Goal: Information Seeking & Learning: Learn about a topic

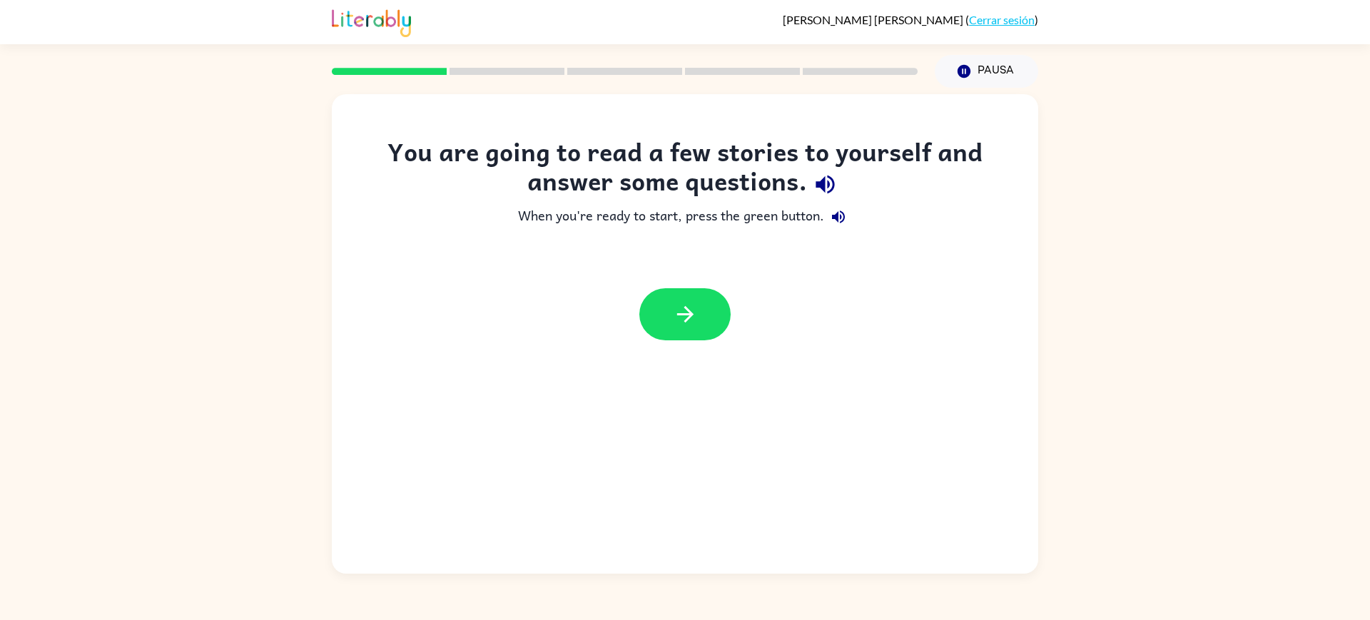
click at [1157, 66] on div "[PERSON_NAME] ( Cerrar sesión ) Pausa Pausa You are going to read a few stories…" at bounding box center [685, 310] width 1370 height 620
click at [679, 231] on div "When you're ready to start, press the green button." at bounding box center [684, 217] width 649 height 29
click at [673, 327] on icon "button" at bounding box center [685, 314] width 25 height 25
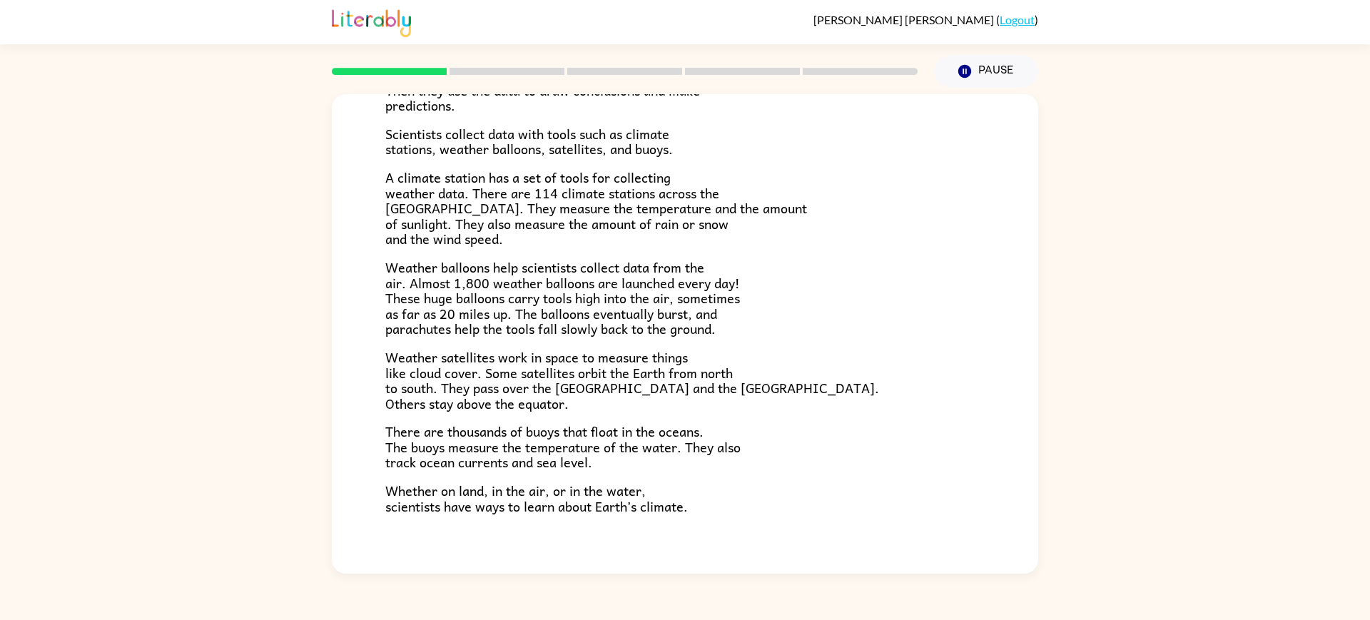
scroll to position [248, 0]
click at [1001, 76] on button "Pause Pause" at bounding box center [986, 71] width 103 height 33
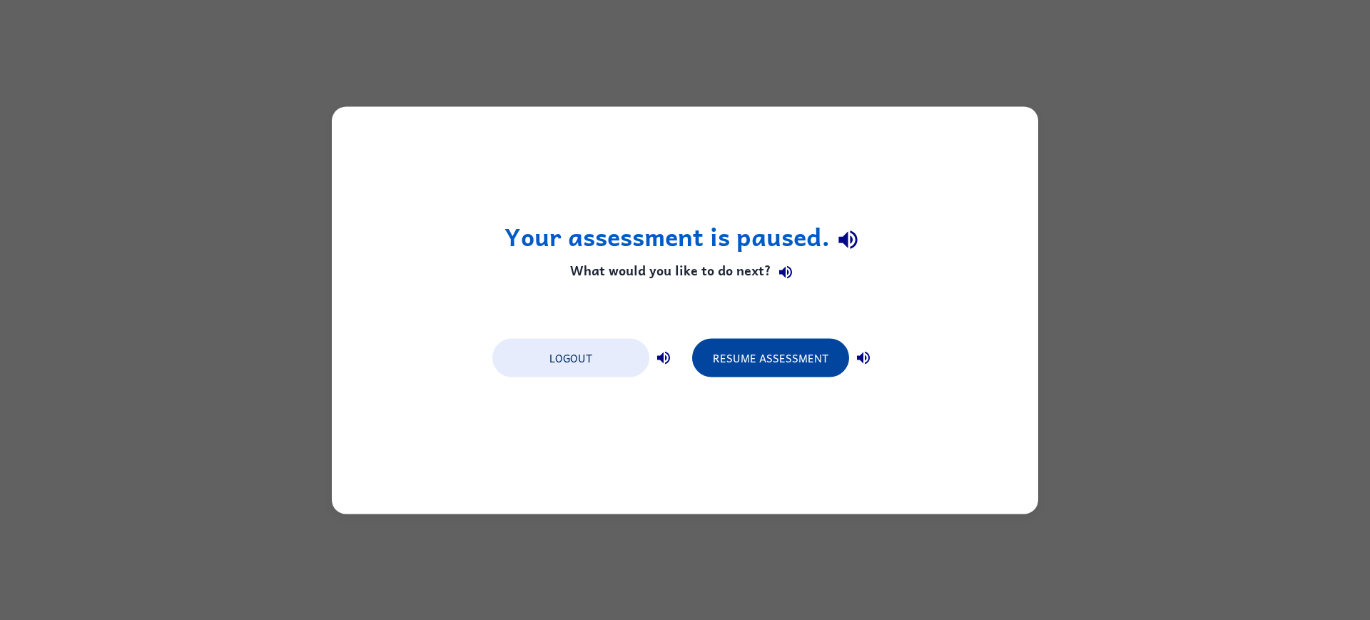
click at [777, 370] on button "Resume Assessment" at bounding box center [770, 357] width 157 height 39
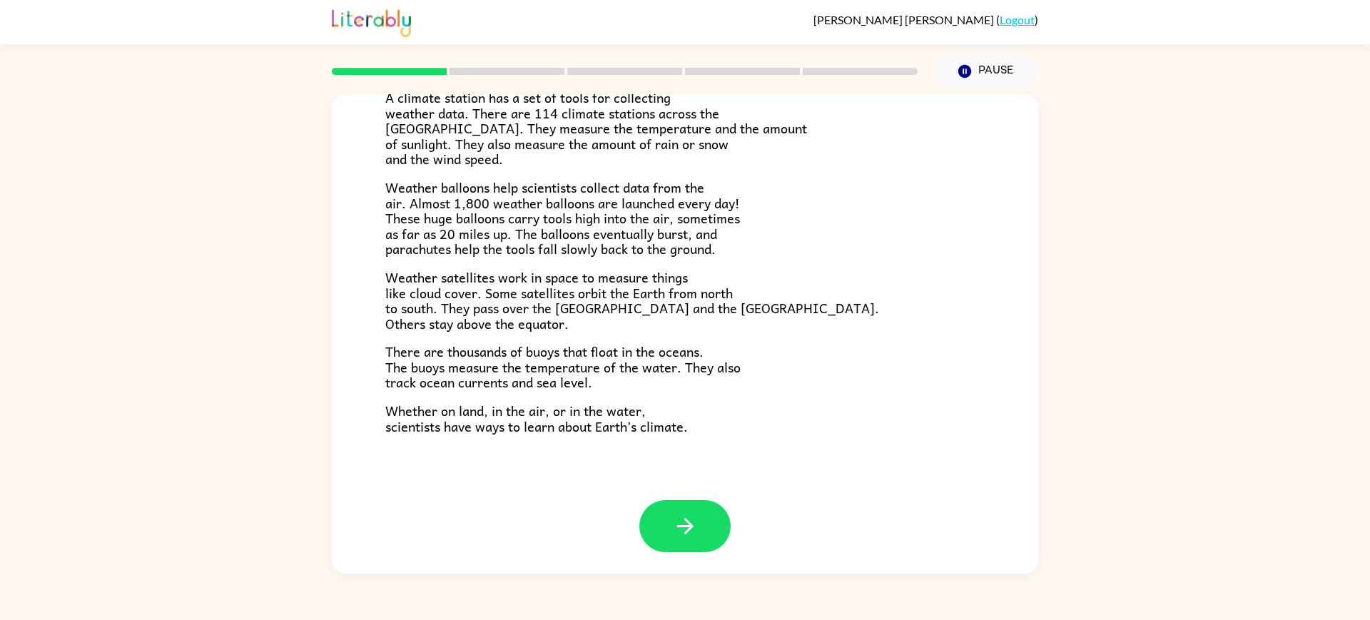
scroll to position [629, 0]
click at [700, 552] on button "button" at bounding box center [684, 526] width 91 height 52
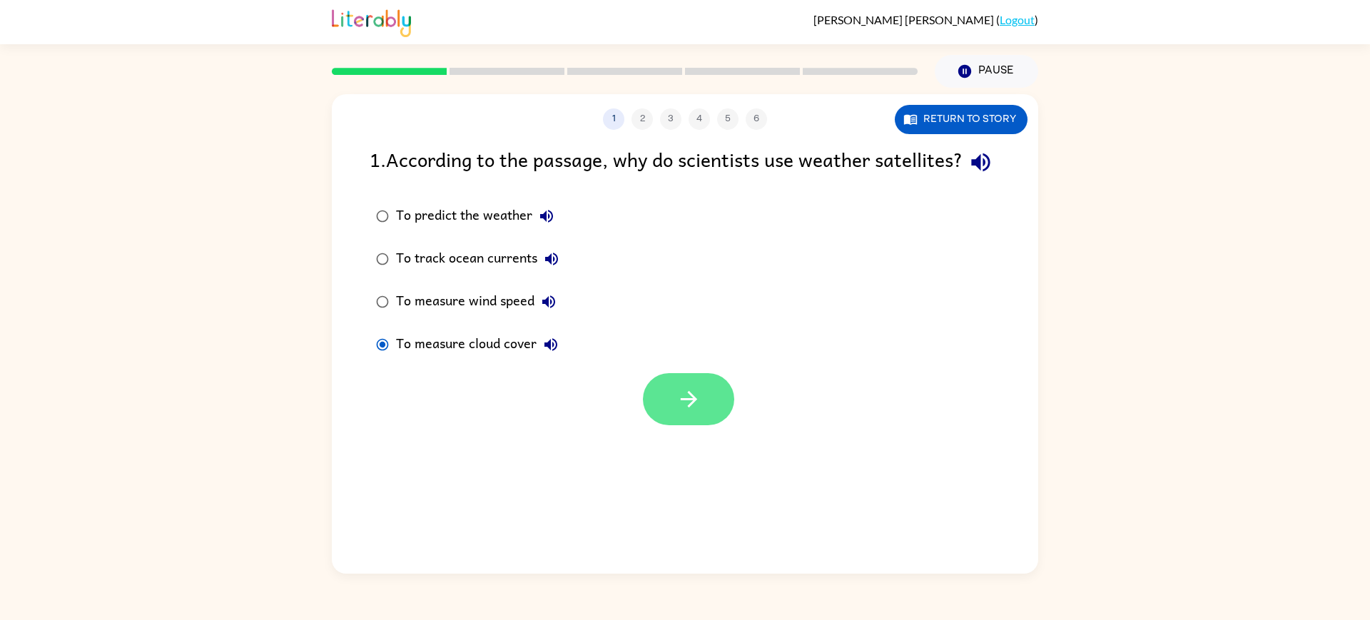
click at [710, 425] on button "button" at bounding box center [688, 399] width 91 height 52
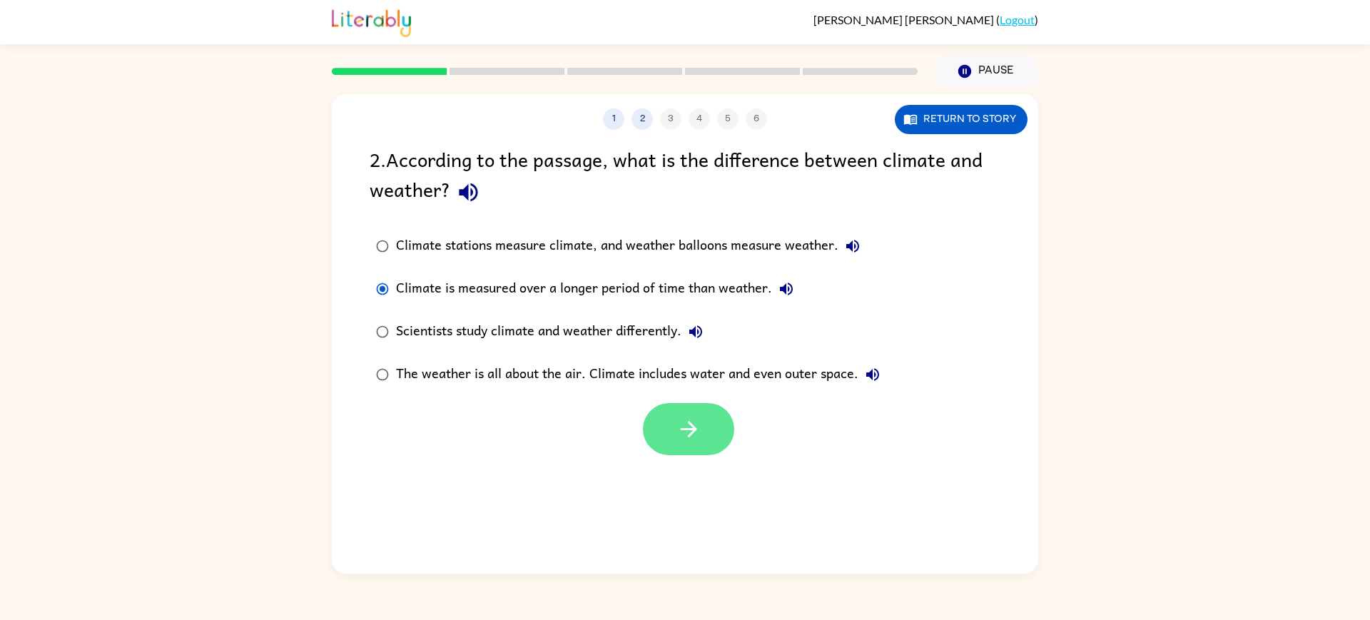
click at [676, 442] on icon "button" at bounding box center [688, 429] width 25 height 25
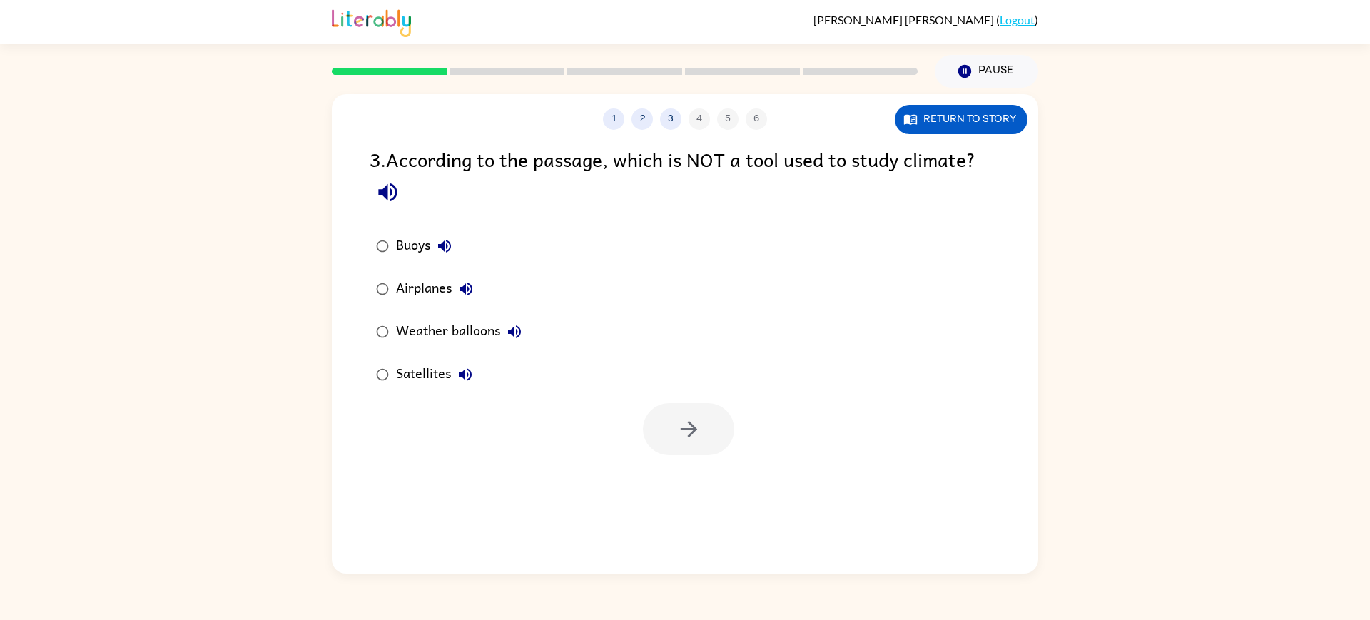
click at [475, 298] on icon "button" at bounding box center [465, 288] width 17 height 17
click at [719, 455] on button "button" at bounding box center [688, 429] width 91 height 52
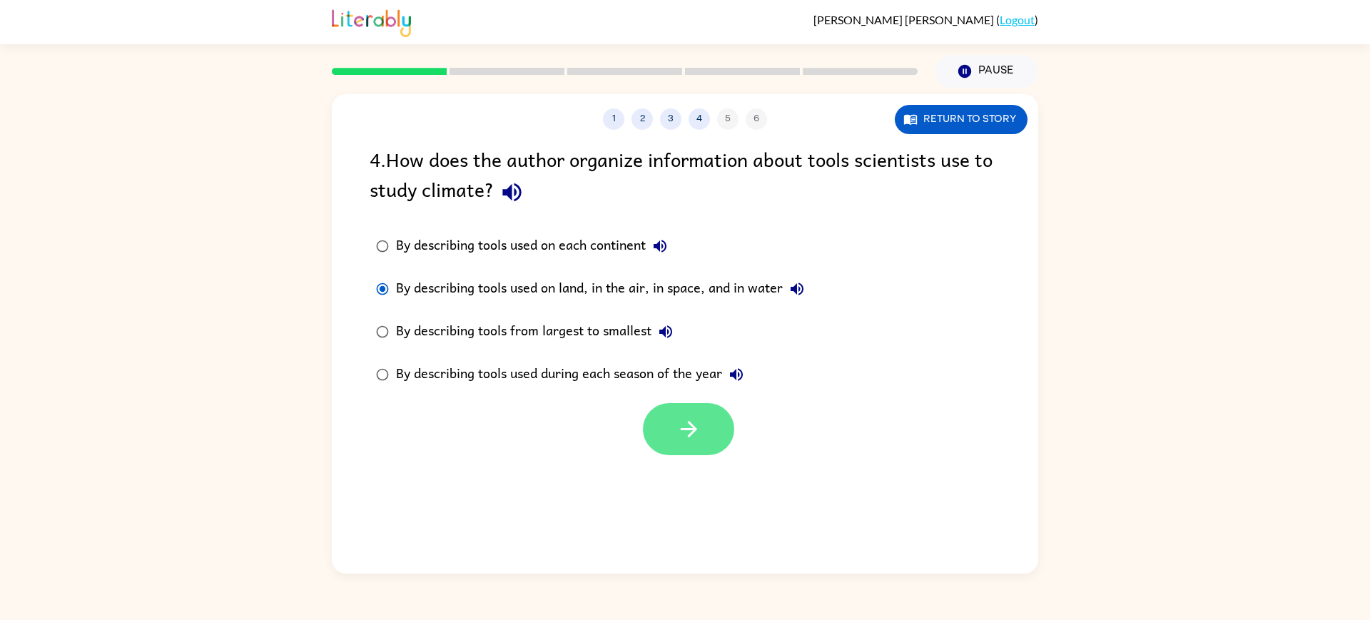
click at [725, 455] on button "button" at bounding box center [688, 429] width 91 height 52
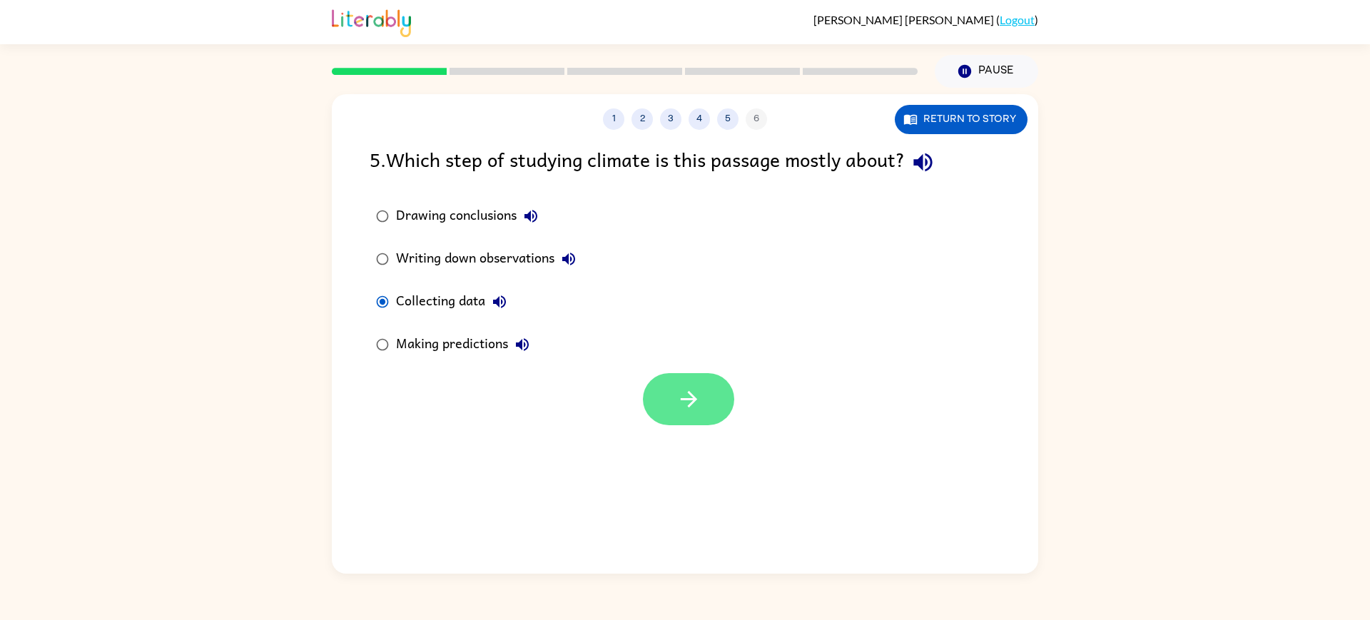
click at [676, 412] on icon "button" at bounding box center [688, 399] width 25 height 25
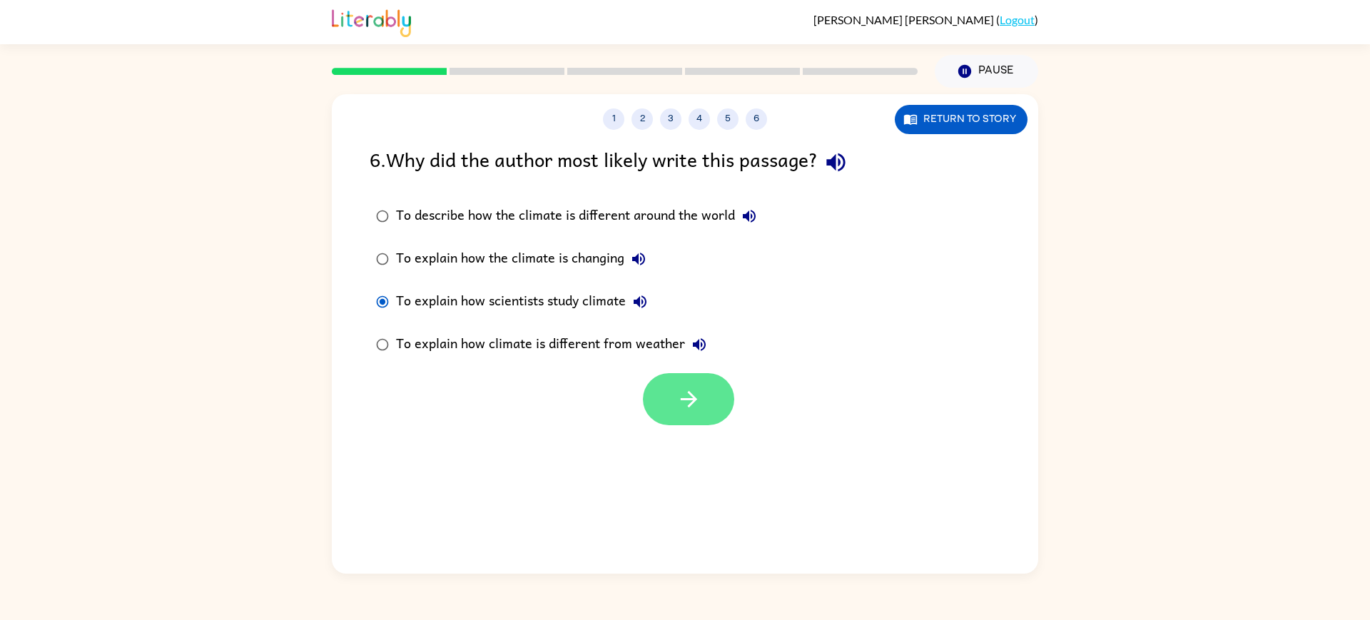
click at [711, 425] on button "button" at bounding box center [688, 399] width 91 height 52
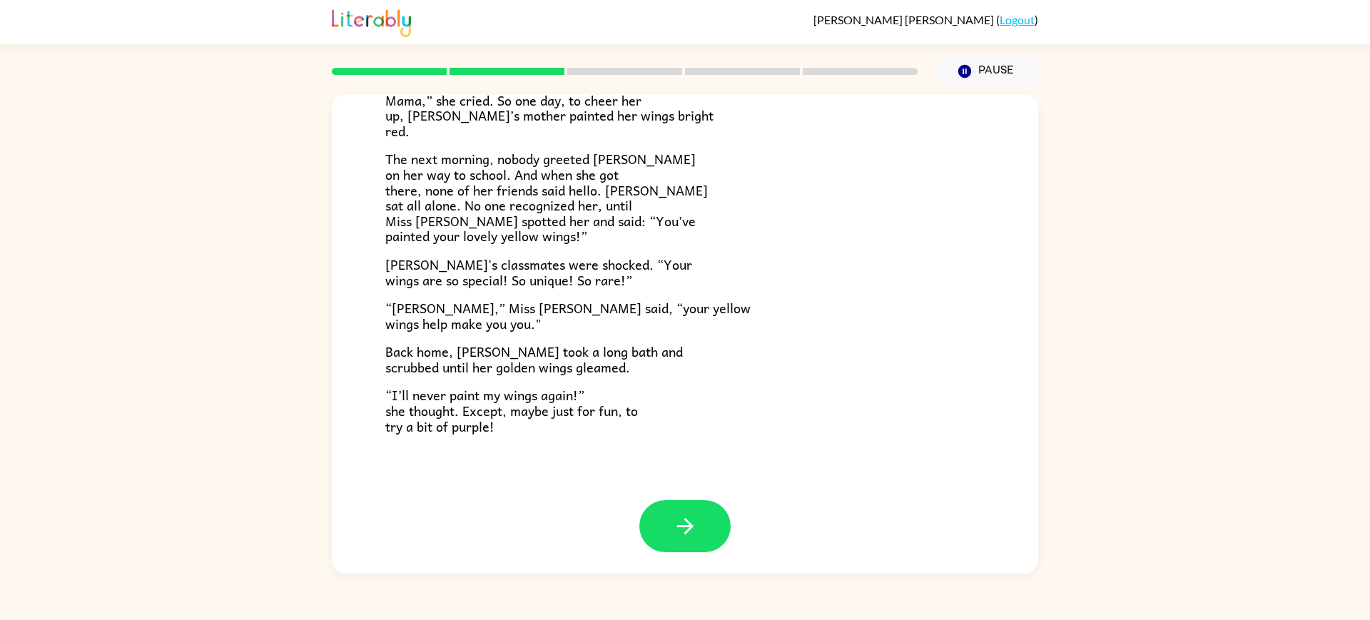
scroll to position [629, 0]
click at [689, 499] on div "Lily Ladybug Lily the ladybug was a special bug. Unlike all her friends, she ha…" at bounding box center [685, 133] width 706 height 733
click at [691, 534] on icon "button" at bounding box center [684, 526] width 16 height 16
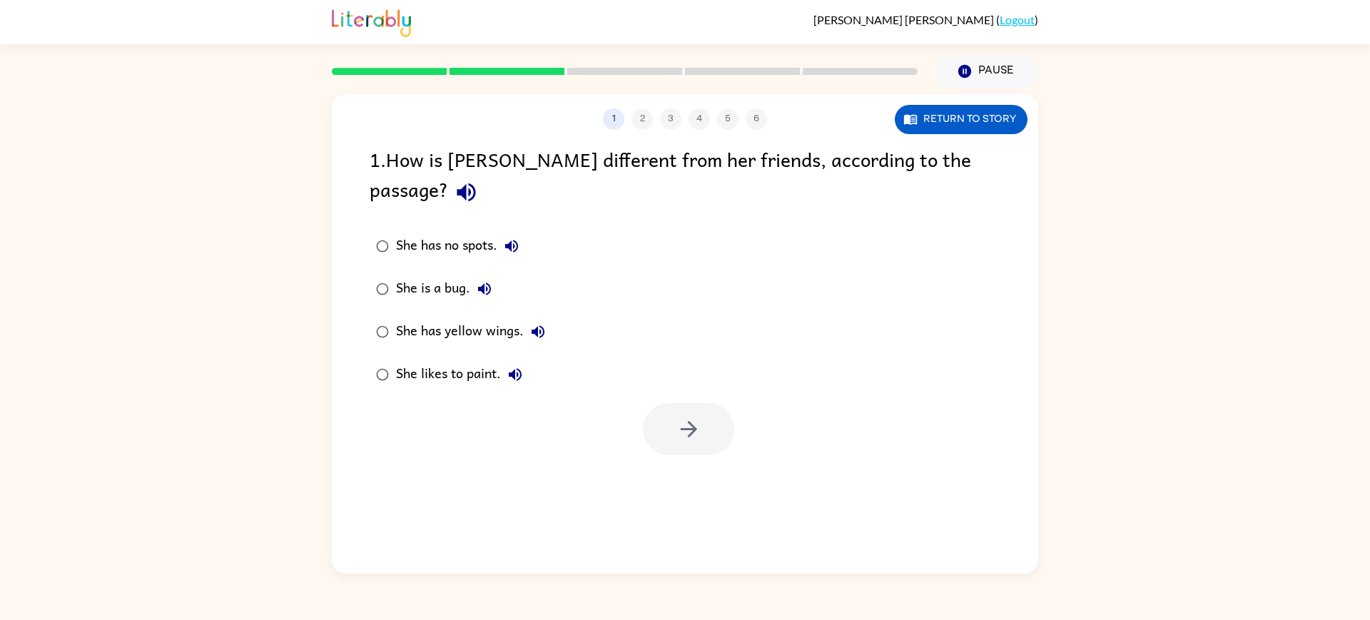
scroll to position [0, 0]
click at [701, 442] on icon "button" at bounding box center [688, 429] width 25 height 25
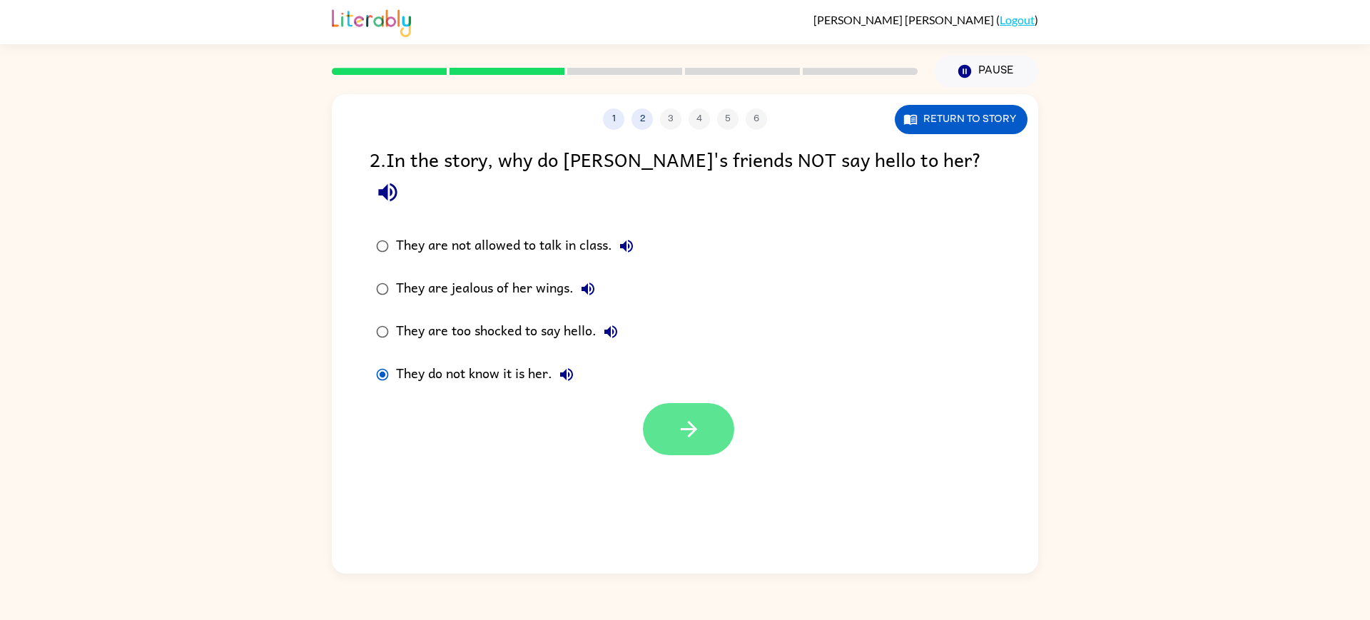
click at [724, 455] on button "button" at bounding box center [688, 429] width 91 height 52
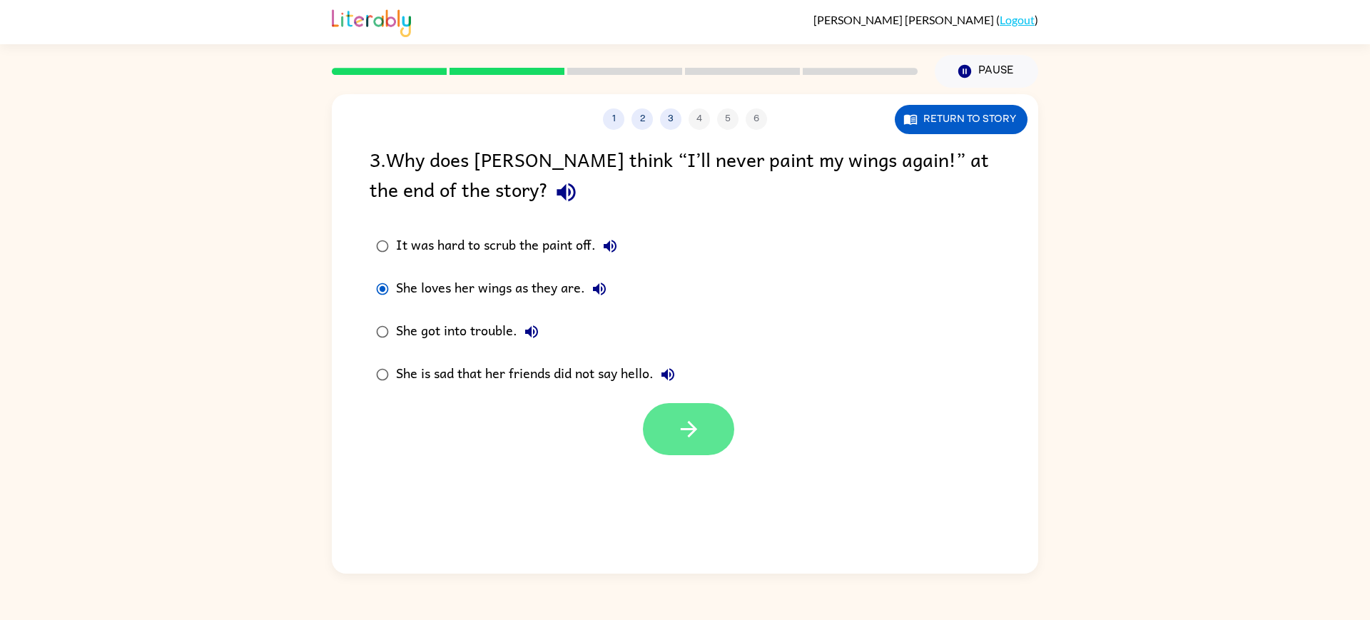
click at [687, 442] on icon "button" at bounding box center [688, 429] width 25 height 25
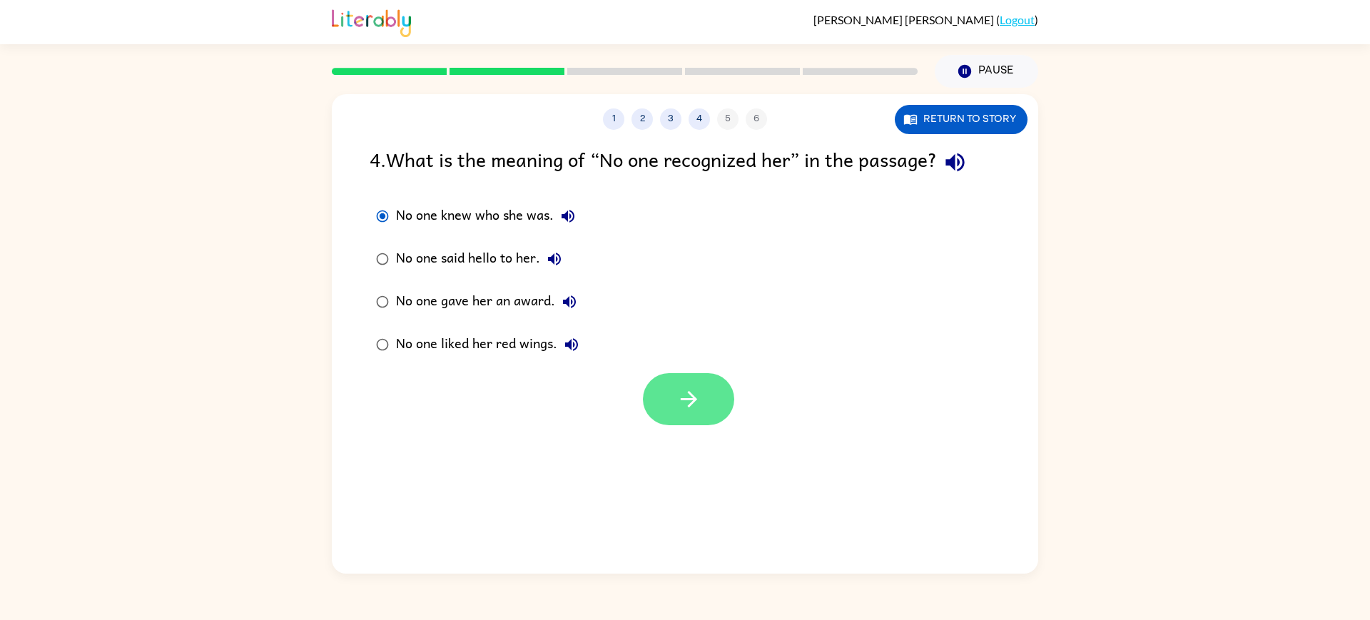
click at [684, 412] on icon "button" at bounding box center [688, 399] width 25 height 25
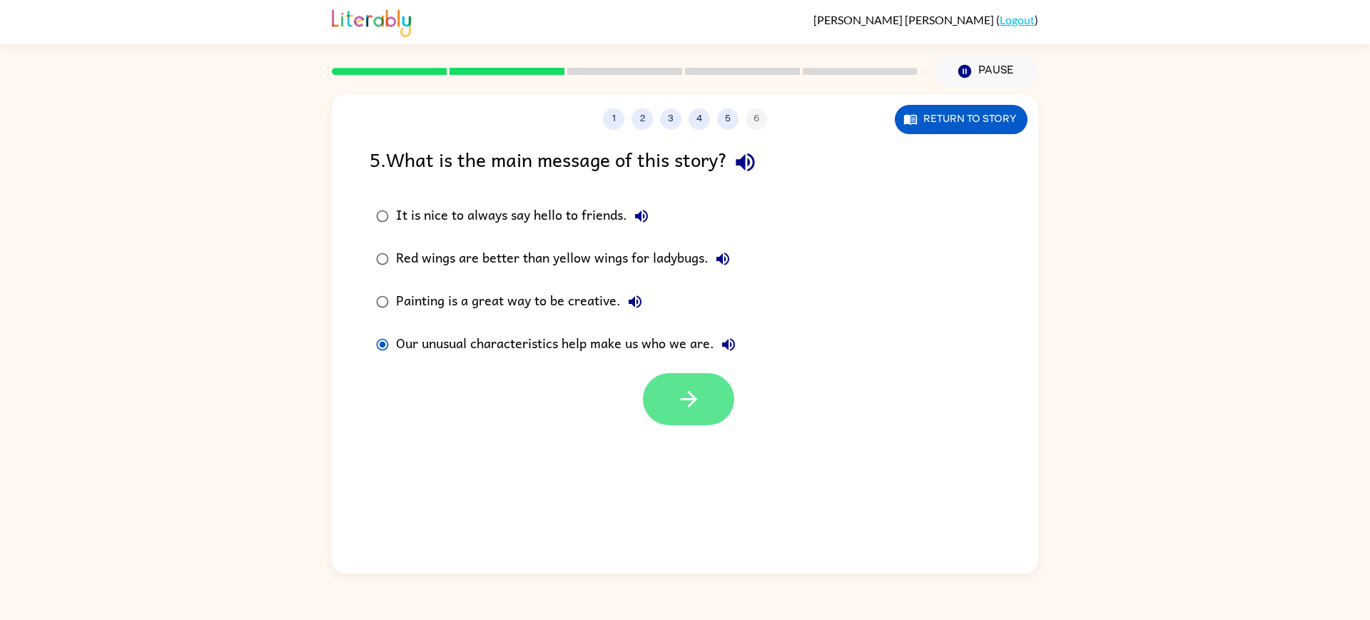
click at [728, 425] on button "button" at bounding box center [688, 399] width 91 height 52
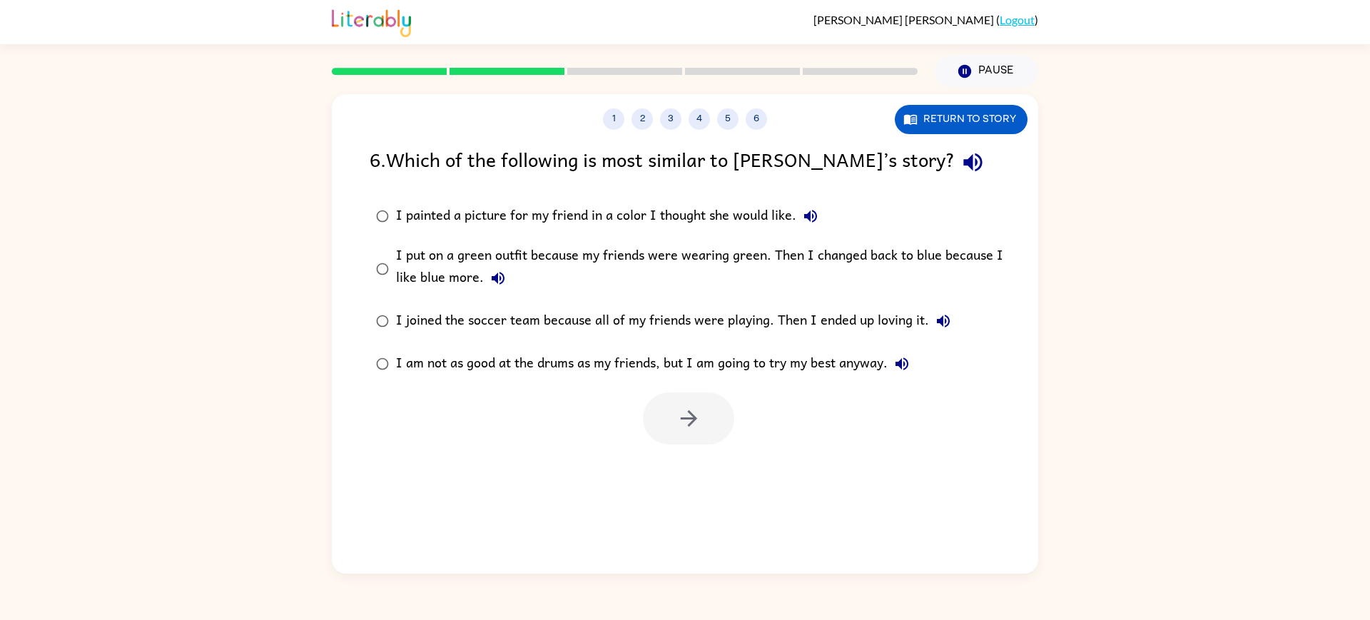
click at [802, 225] on icon "button" at bounding box center [810, 216] width 17 height 17
click at [694, 427] on icon "button" at bounding box center [688, 418] width 16 height 16
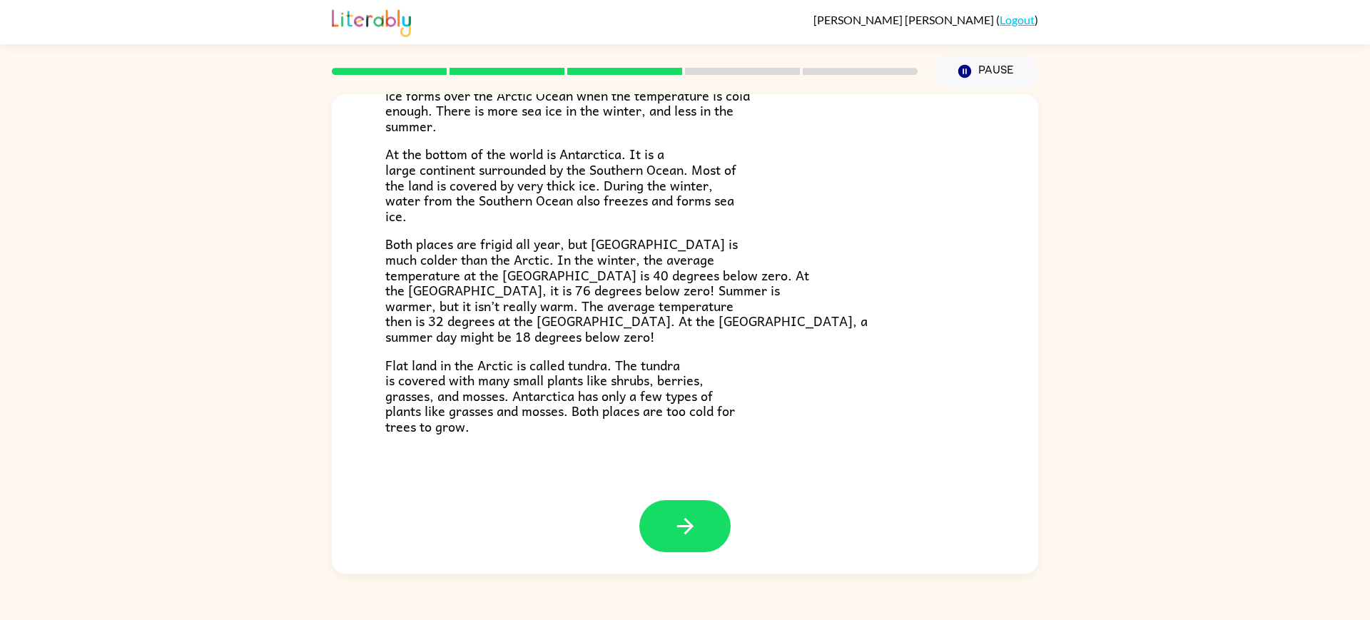
scroll to position [482, 0]
click at [673, 539] on icon "button" at bounding box center [685, 526] width 25 height 25
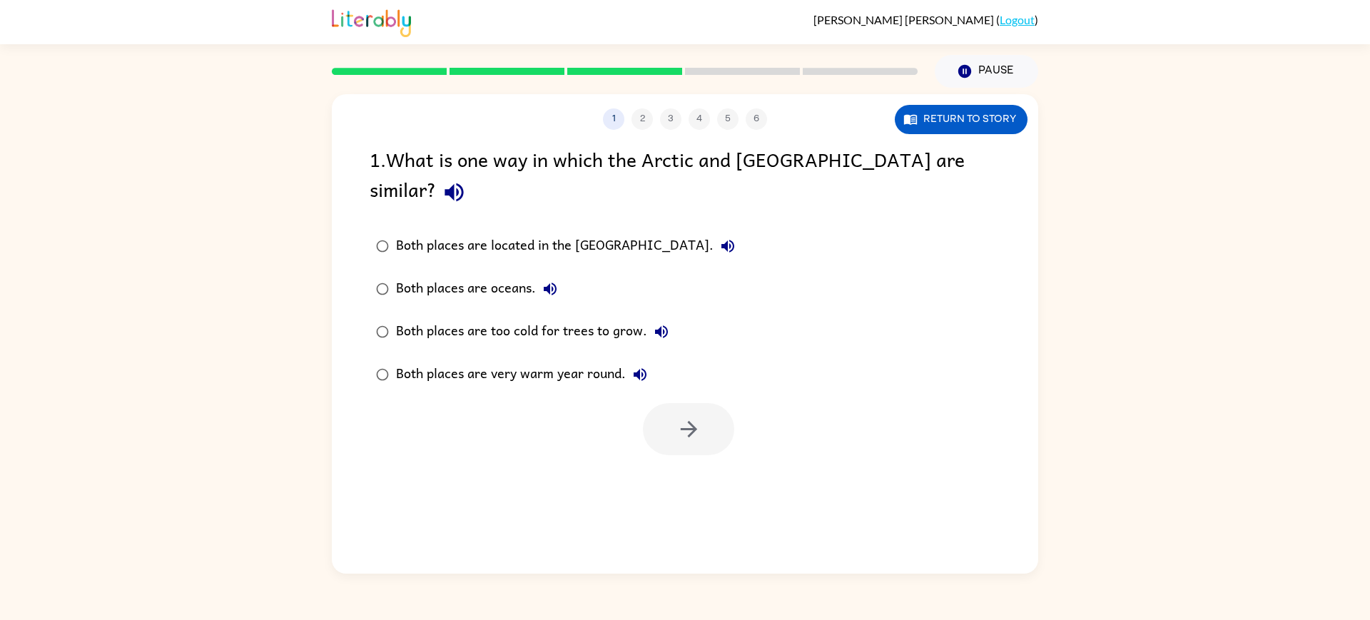
scroll to position [0, 0]
click at [696, 437] on icon "button" at bounding box center [688, 429] width 16 height 16
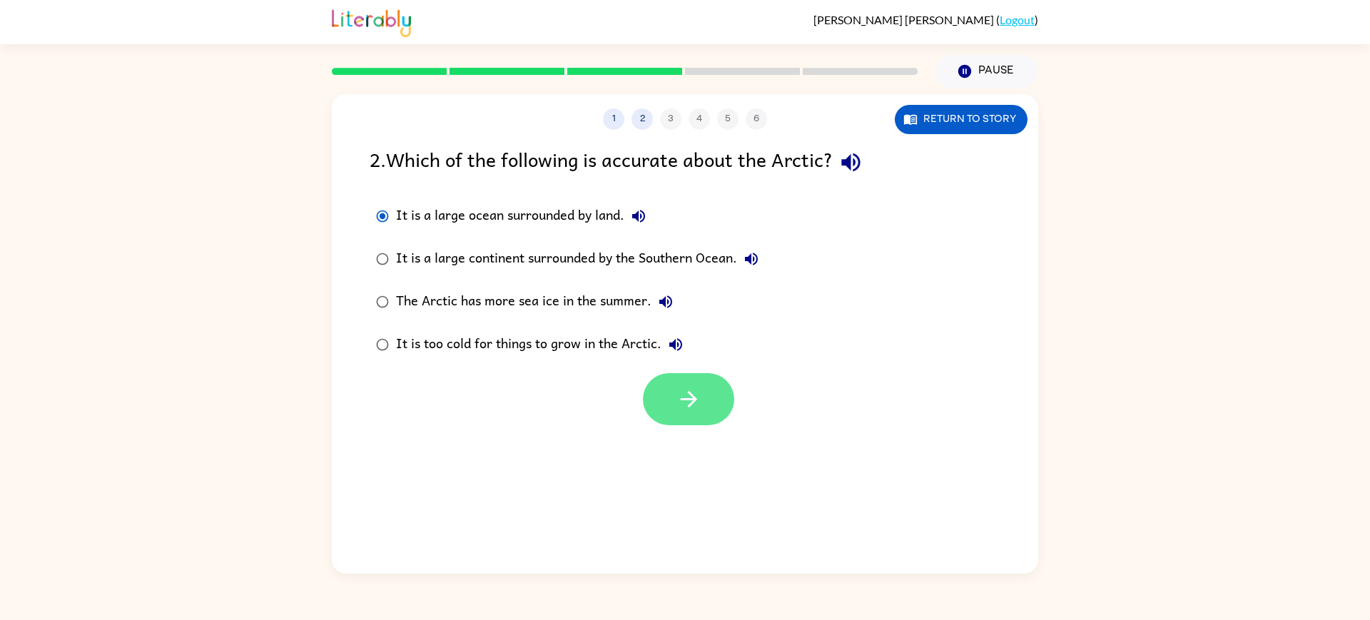
click at [661, 425] on button "button" at bounding box center [688, 399] width 91 height 52
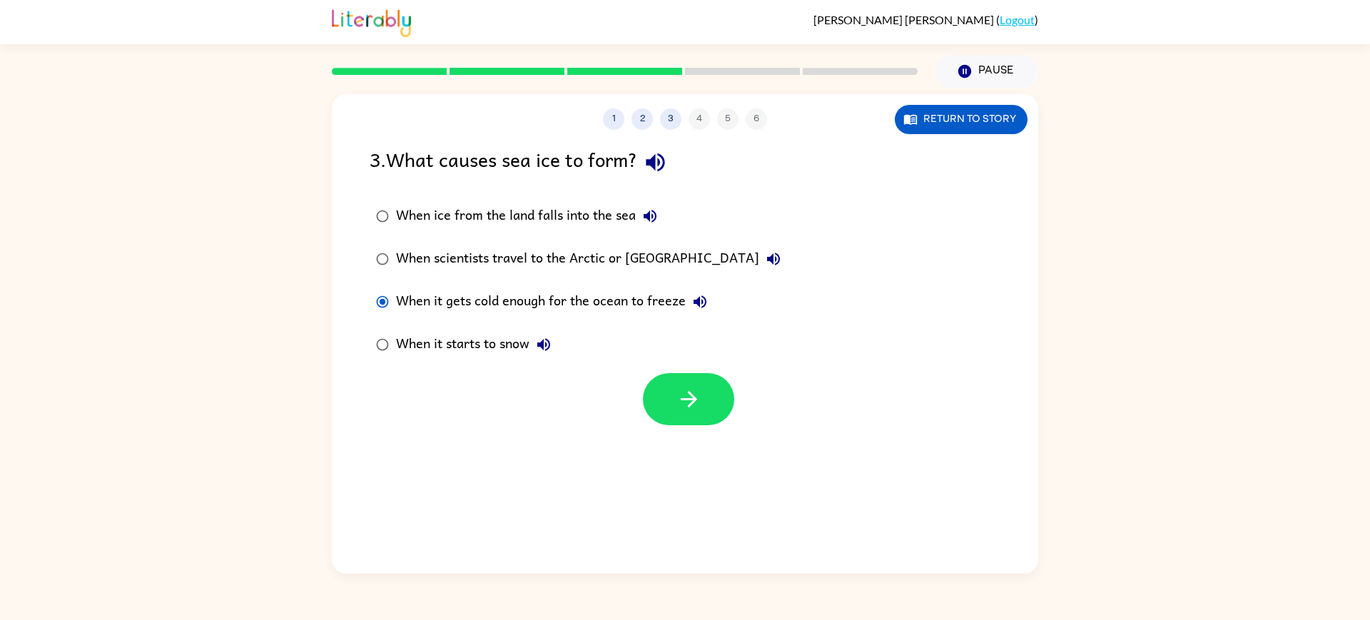
click at [687, 490] on div "1 2 3 4 5 6 Return to story 3 . What causes sea ice to form? When ice from the …" at bounding box center [685, 334] width 706 height 480
click at [682, 412] on icon "button" at bounding box center [688, 399] width 25 height 25
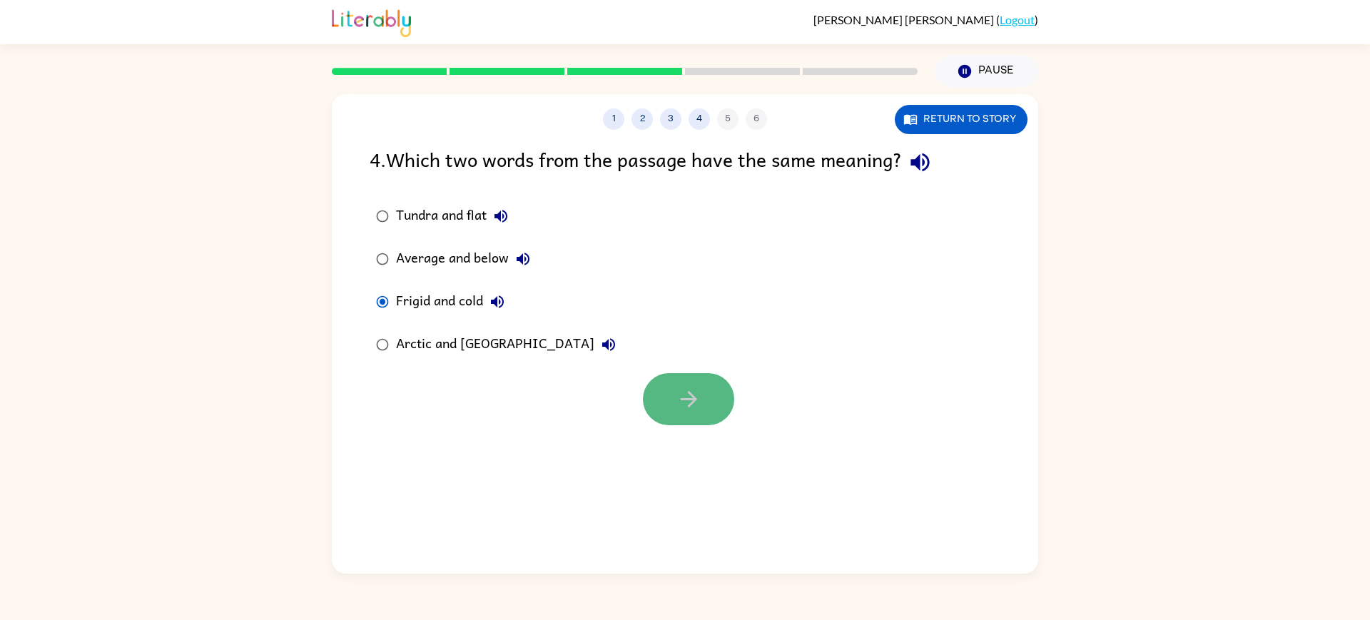
click at [687, 407] on icon "button" at bounding box center [688, 399] width 16 height 16
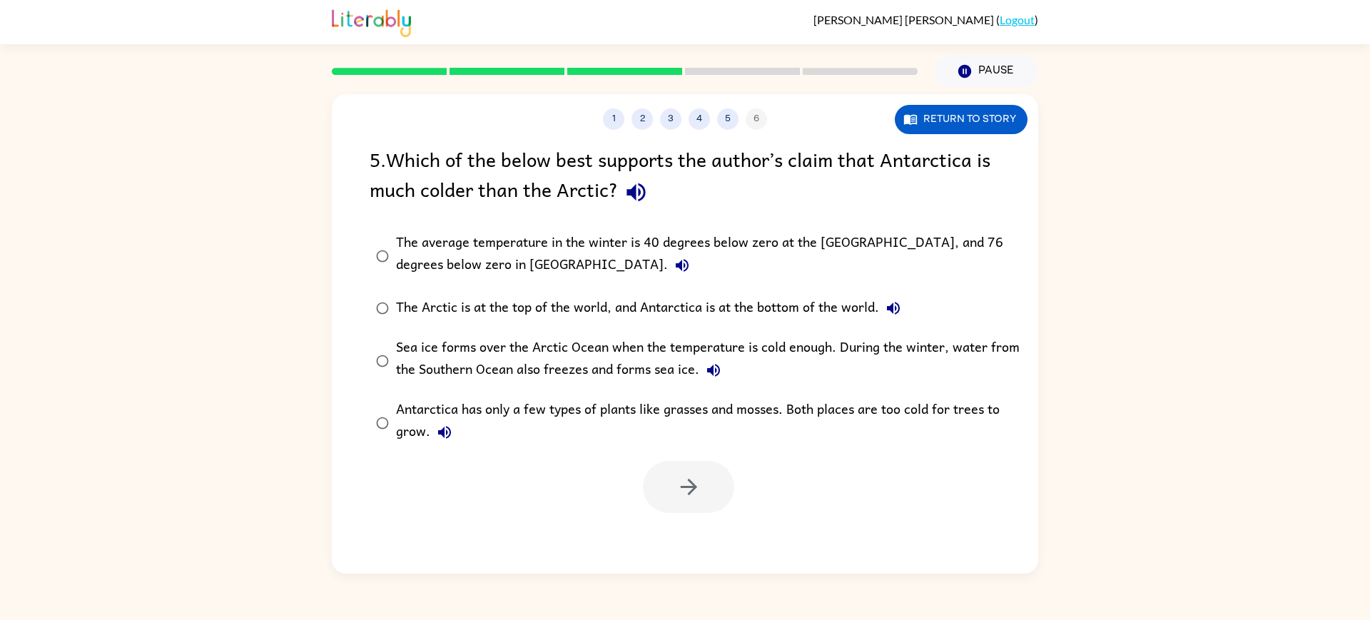
click at [365, 287] on label "The average temperature in the winter is 40 degrees below zero at the North Pol…" at bounding box center [694, 256] width 665 height 62
click at [683, 500] on icon "button" at bounding box center [688, 487] width 25 height 25
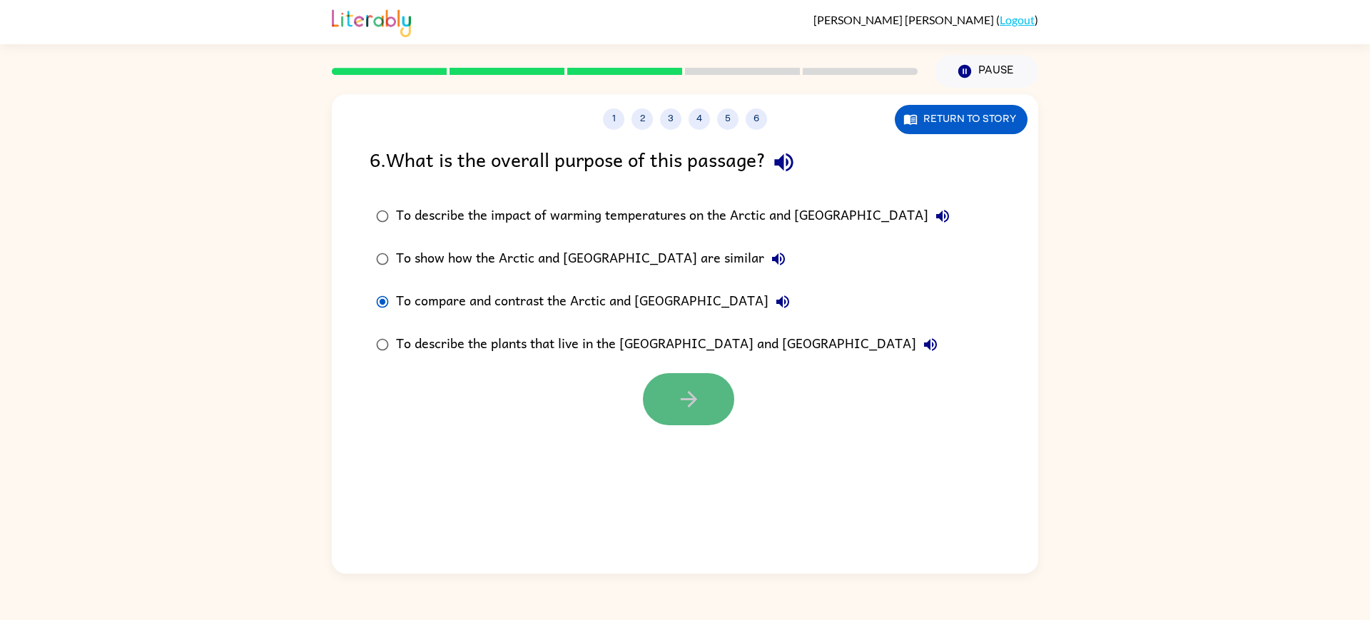
click at [696, 407] on icon "button" at bounding box center [688, 399] width 16 height 16
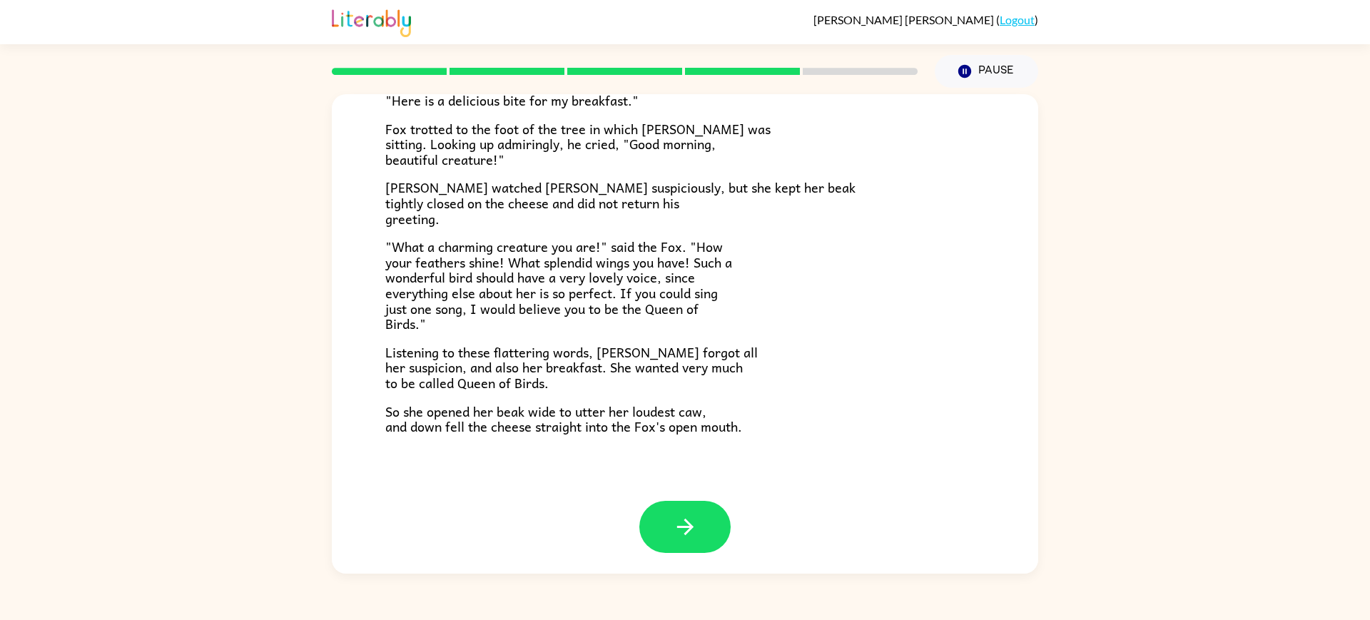
scroll to position [452, 0]
click at [698, 532] on icon "button" at bounding box center [685, 526] width 25 height 25
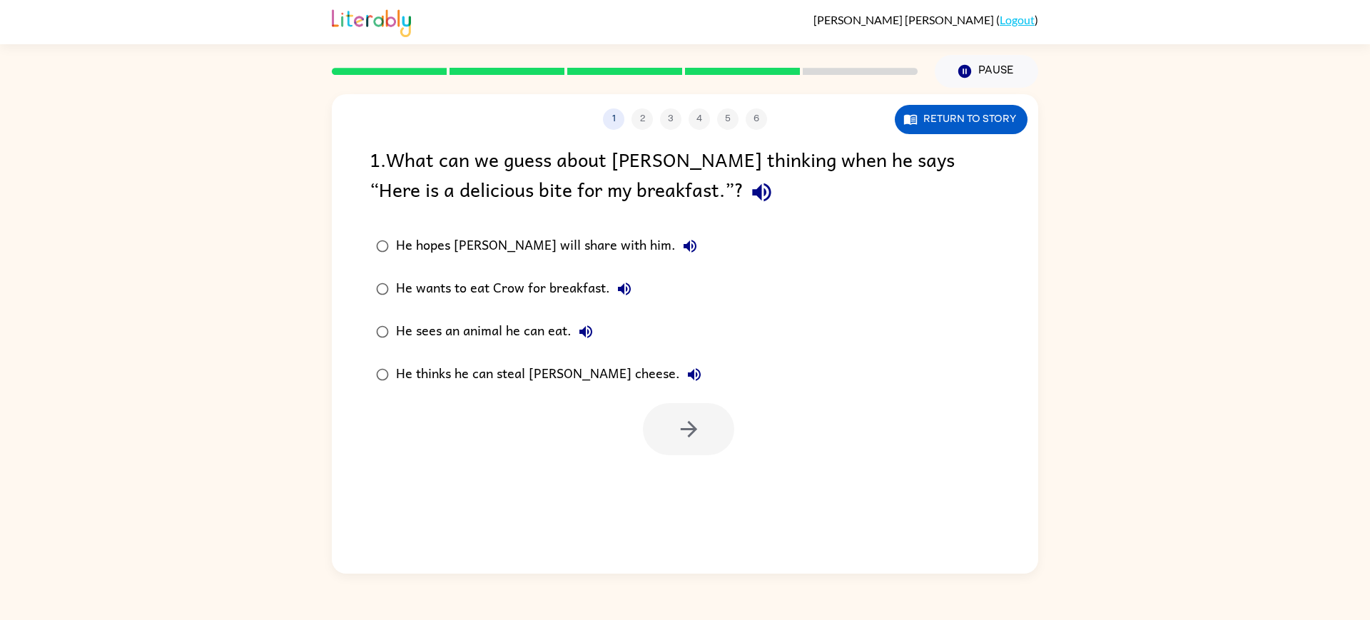
scroll to position [0, 0]
click at [365, 396] on label "He thinks he can steal Crow’s cheese." at bounding box center [539, 374] width 354 height 43
click at [686, 442] on icon "button" at bounding box center [688, 429] width 25 height 25
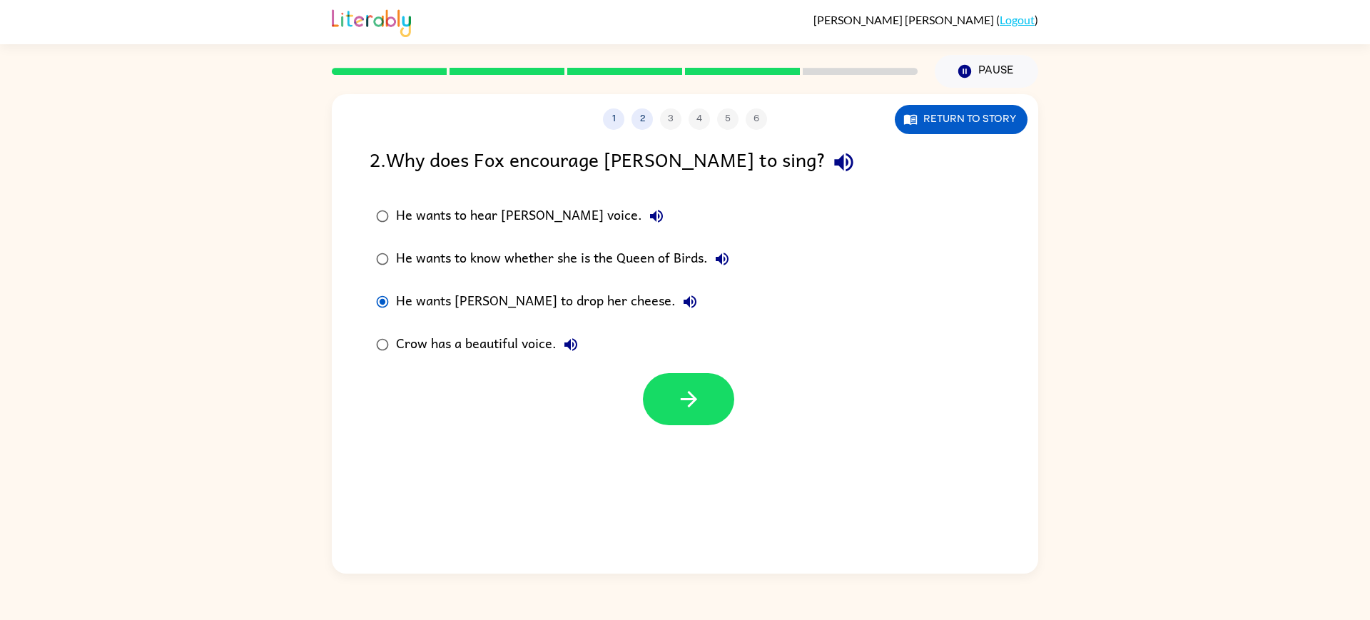
click at [702, 485] on div "1 2 3 4 5 6 Return to story 2 . Why does Fox encourage Crow to sing? He wants t…" at bounding box center [685, 334] width 706 height 480
click at [696, 412] on icon "button" at bounding box center [688, 399] width 25 height 25
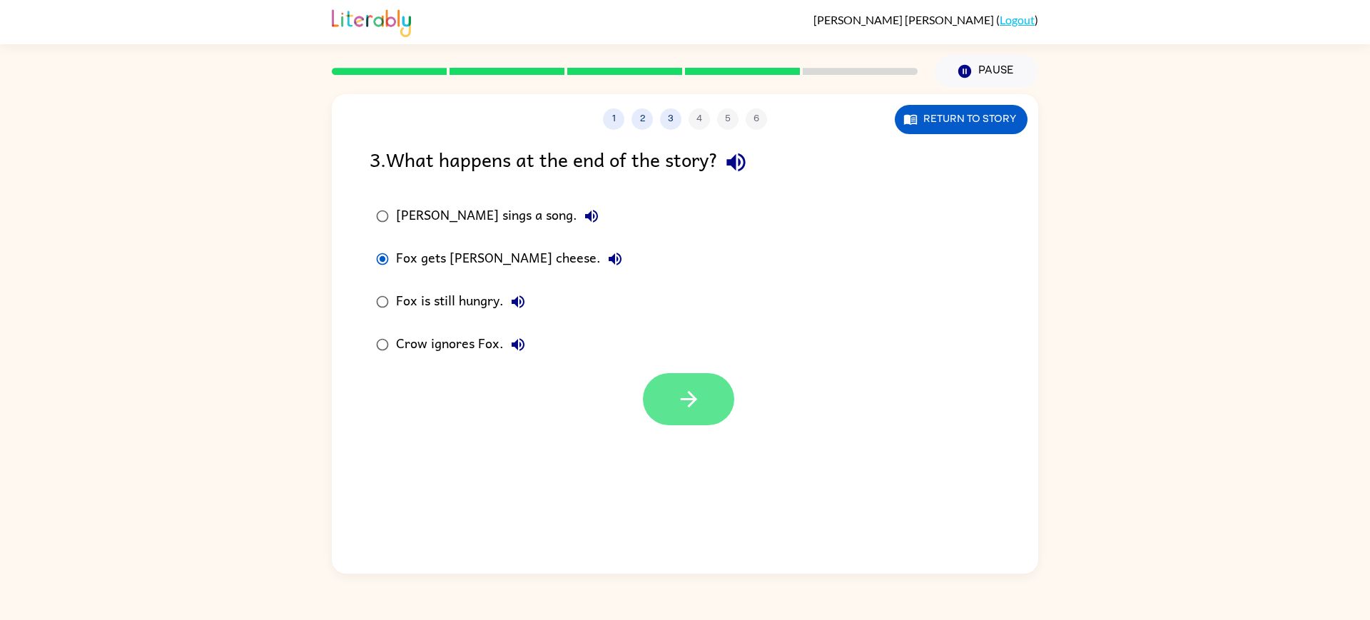
click at [696, 407] on icon "button" at bounding box center [688, 399] width 16 height 16
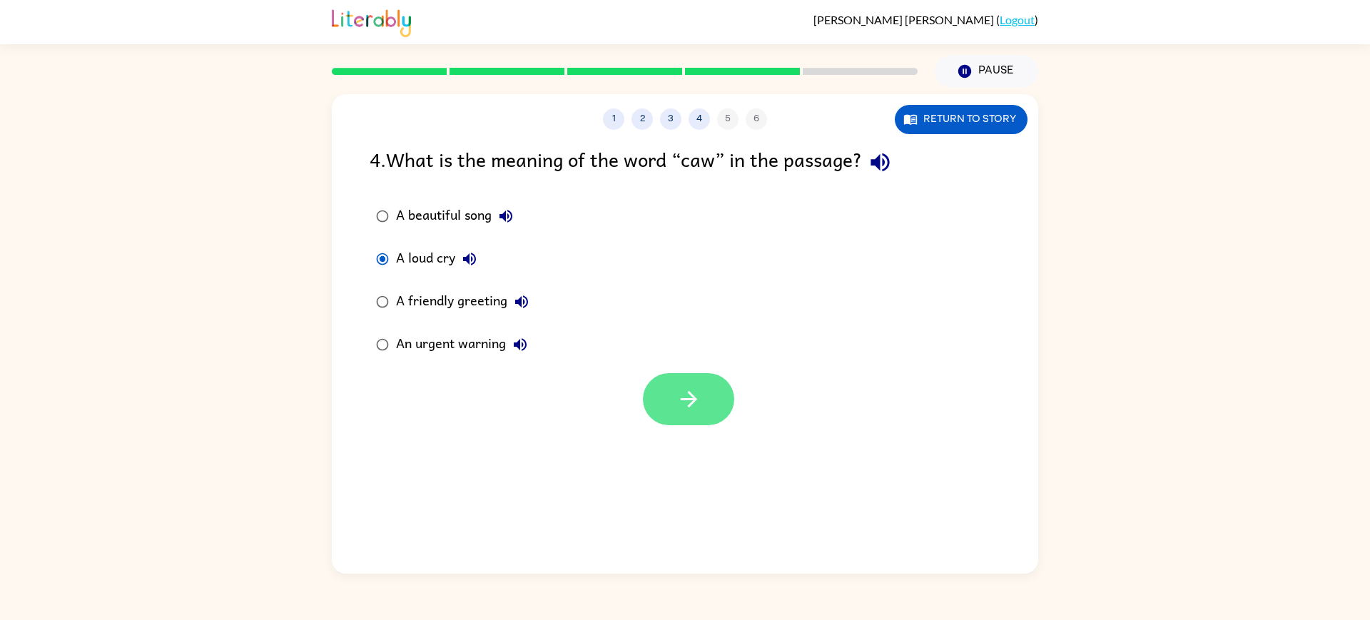
click at [686, 412] on icon "button" at bounding box center [688, 399] width 25 height 25
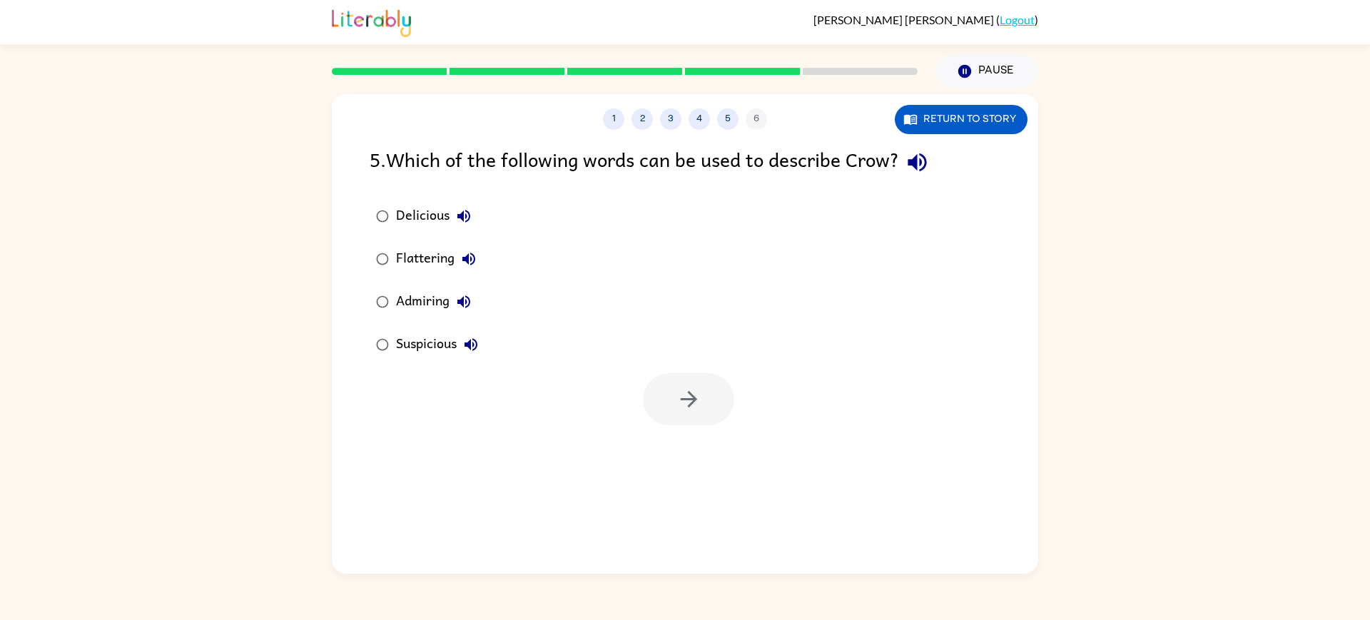
click at [696, 340] on div "Delicious Flattering Admiring Suspicious" at bounding box center [704, 280] width 669 height 171
click at [711, 425] on button "button" at bounding box center [688, 399] width 91 height 52
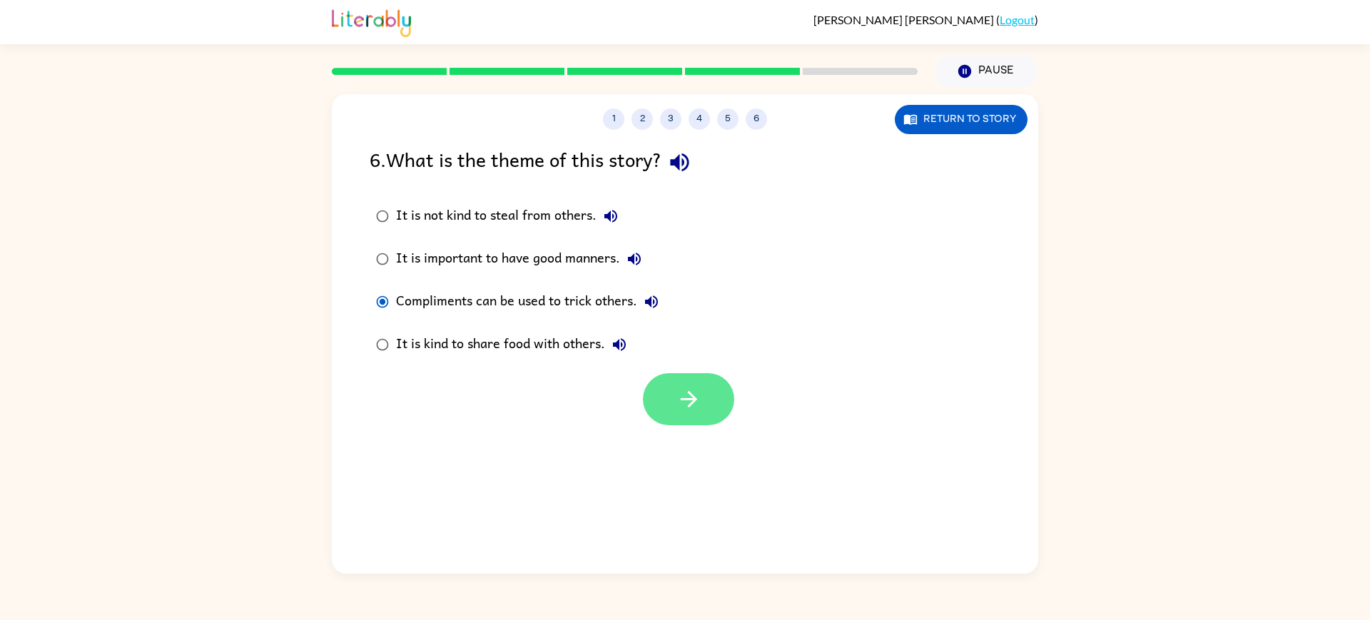
click at [679, 412] on icon "button" at bounding box center [688, 399] width 25 height 25
